Goal: Check status

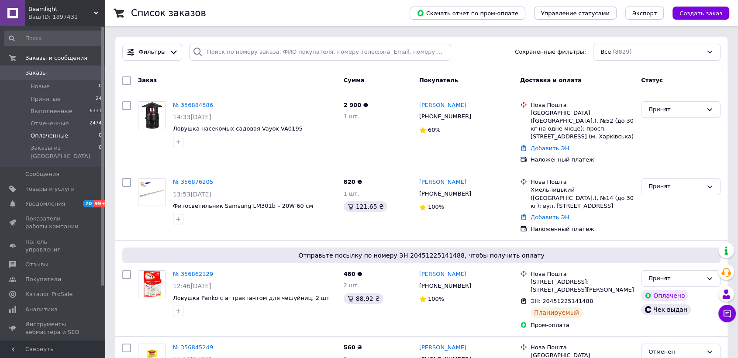
click at [38, 131] on li "Оплаченные 0" at bounding box center [53, 136] width 107 height 12
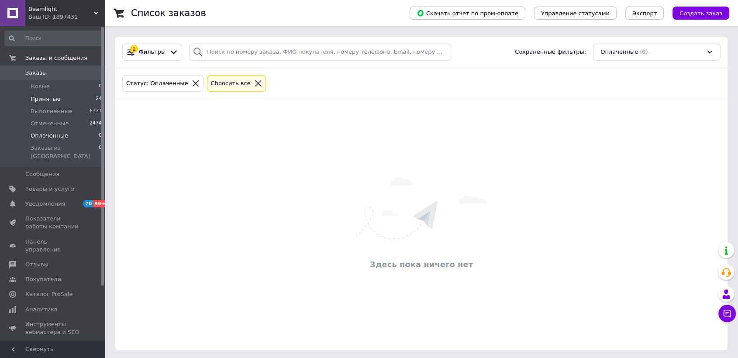
click at [51, 99] on span "Принятые" at bounding box center [46, 99] width 30 height 8
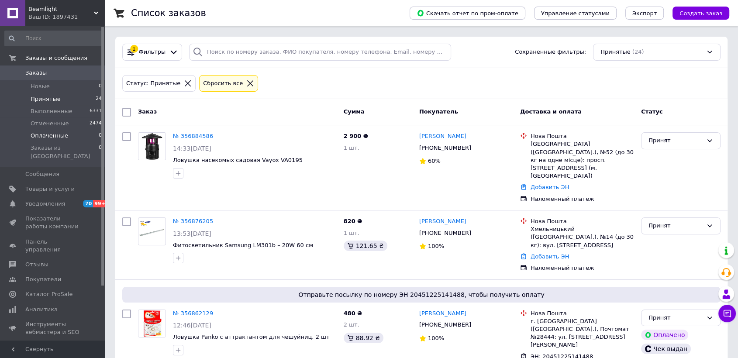
click at [66, 137] on li "Оплаченные 0" at bounding box center [53, 136] width 107 height 12
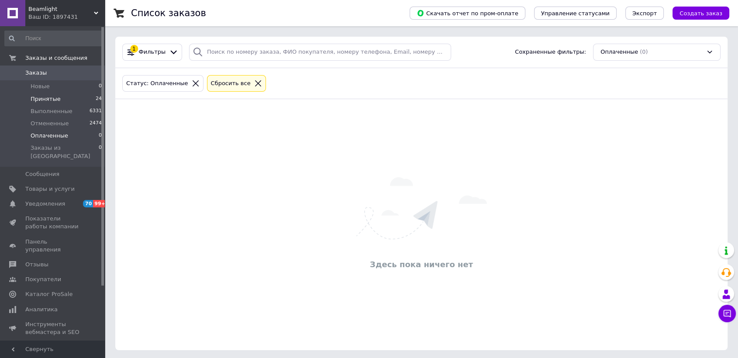
click at [62, 98] on li "Принятые 24" at bounding box center [53, 99] width 107 height 12
